Goal: Task Accomplishment & Management: Use online tool/utility

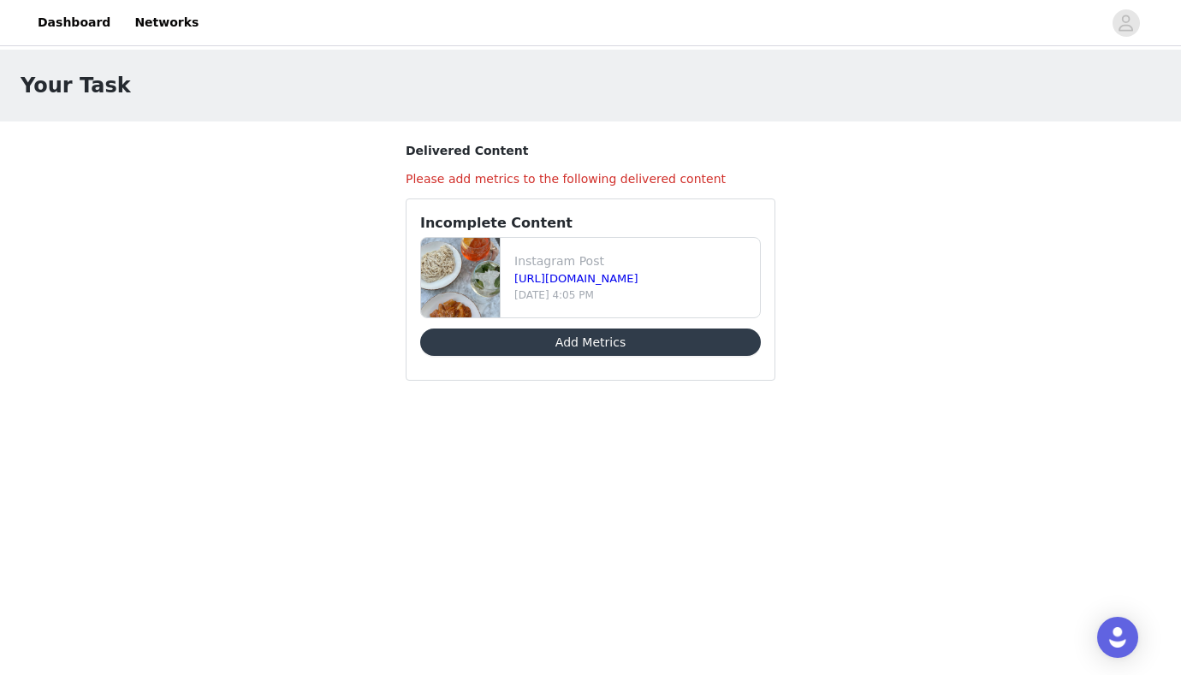
click at [670, 341] on button "Add Metrics" at bounding box center [590, 342] width 341 height 27
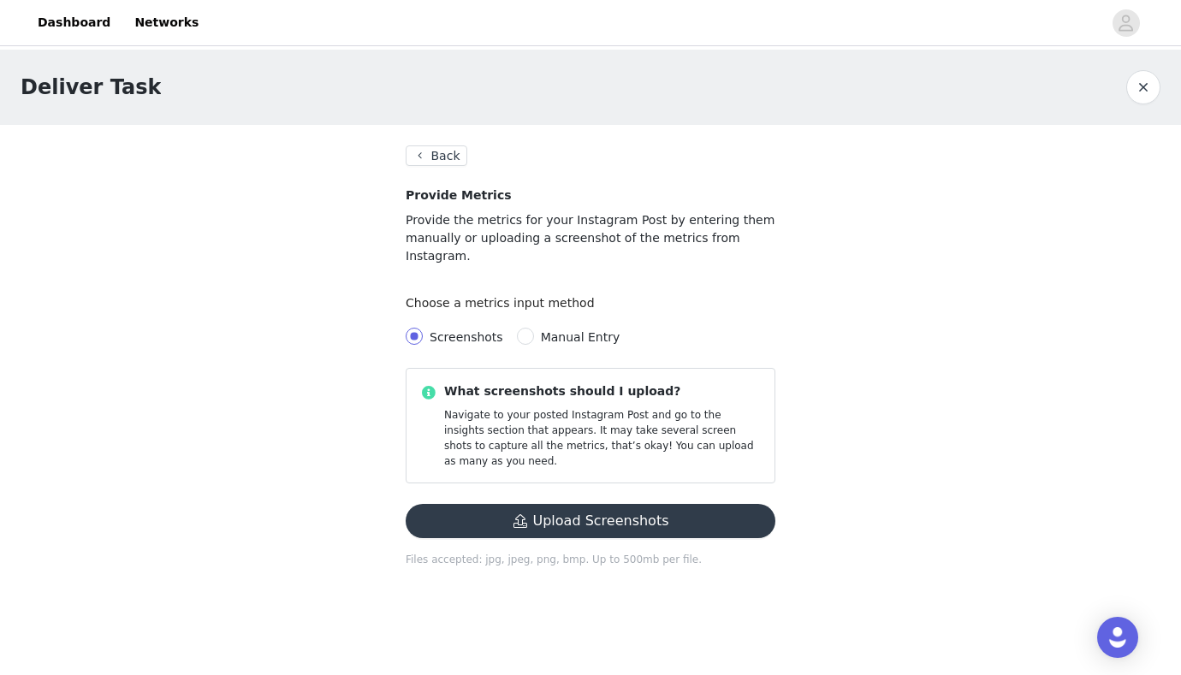
click at [447, 156] on button "Back" at bounding box center [437, 155] width 62 height 21
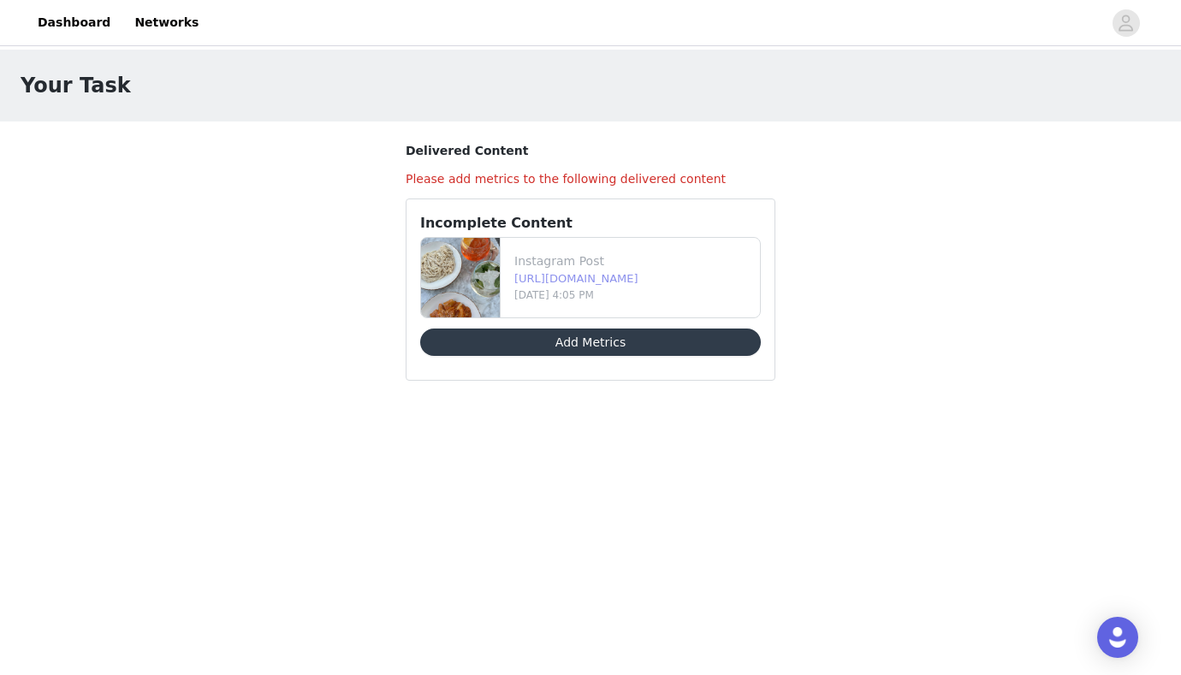
click at [578, 281] on link "[URL][DOMAIN_NAME]" at bounding box center [576, 278] width 124 height 13
